Goal: Check status: Check status

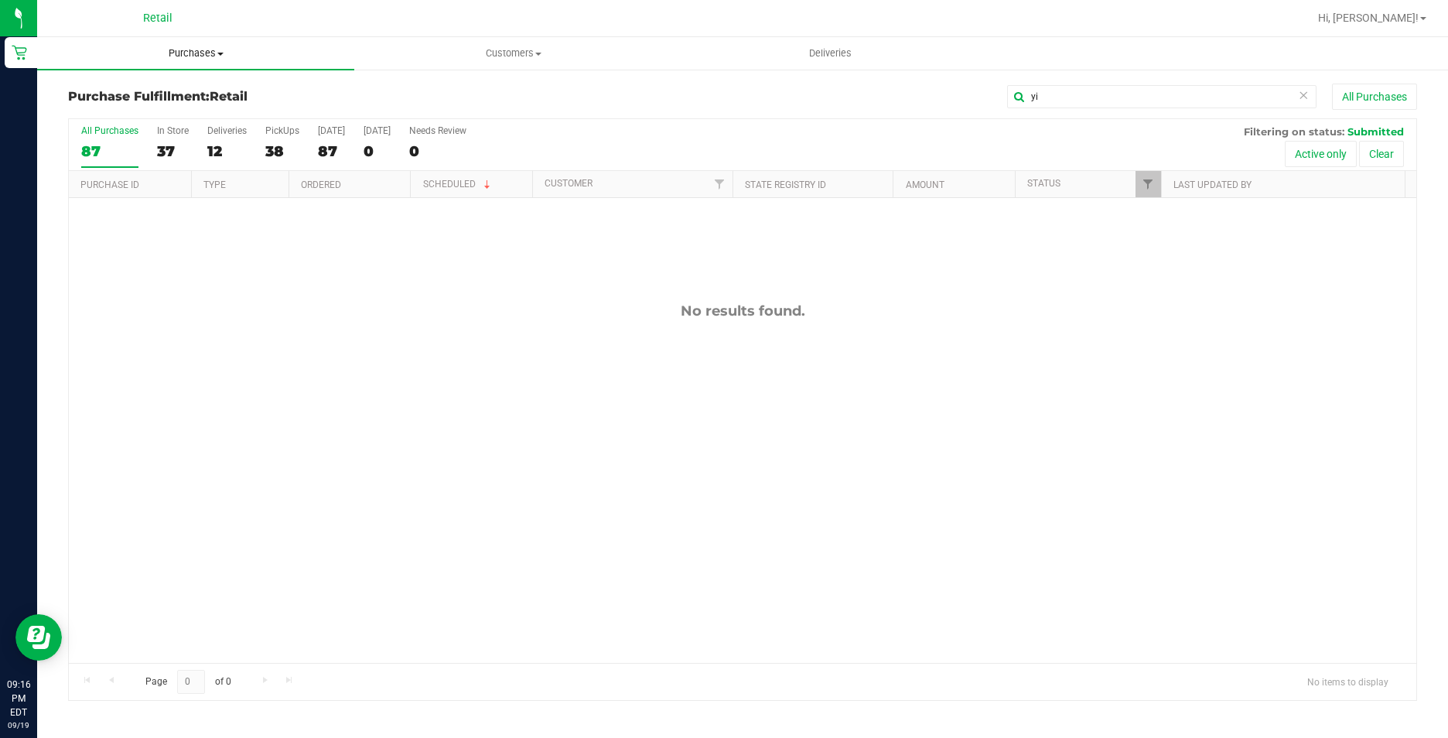
type input "yi"
click at [186, 50] on span "Purchases" at bounding box center [195, 53] width 317 height 14
click at [173, 91] on span "Summary of purchases" at bounding box center [116, 93] width 159 height 13
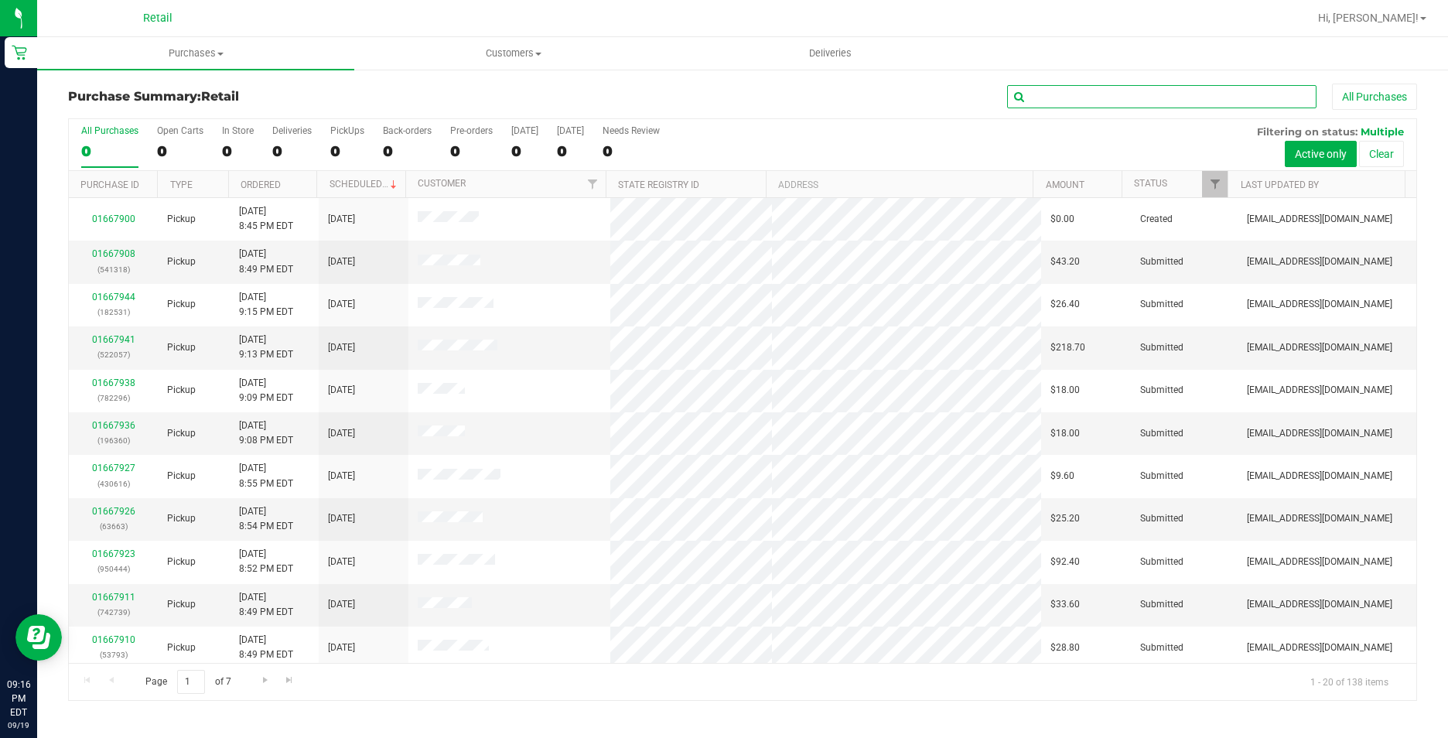
click at [1142, 100] on input "text" at bounding box center [1161, 96] width 309 height 23
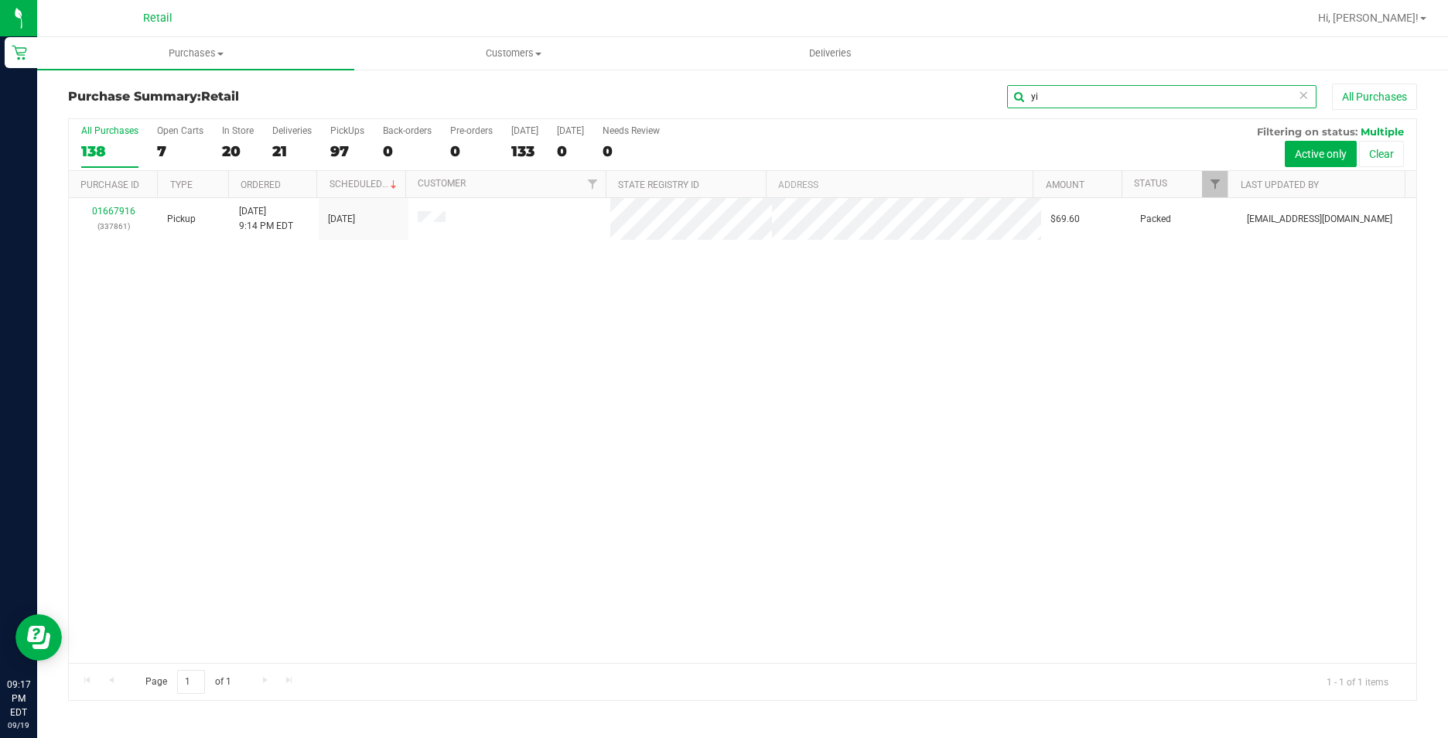
type input "yi"
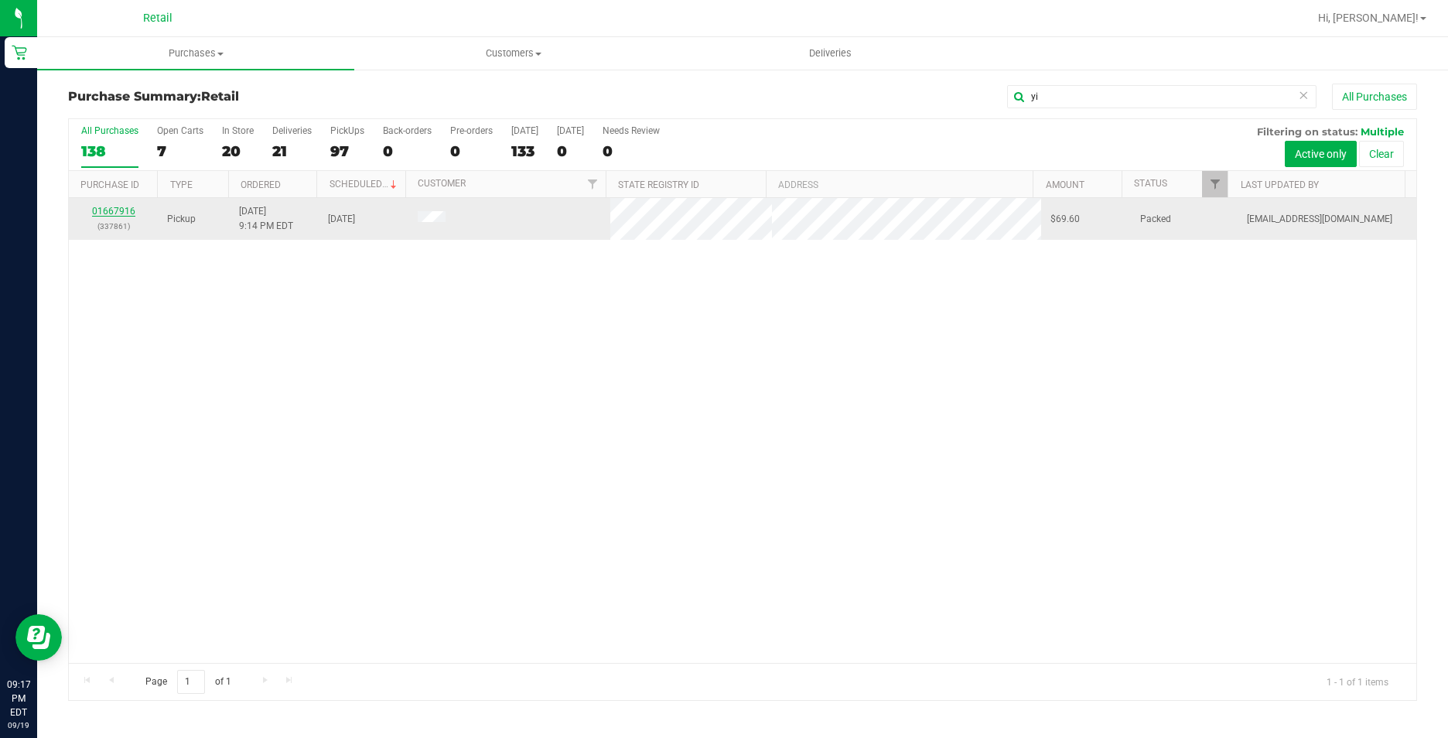
click at [121, 210] on link "01667916" at bounding box center [113, 211] width 43 height 11
